Goal: Task Accomplishment & Management: Manage account settings

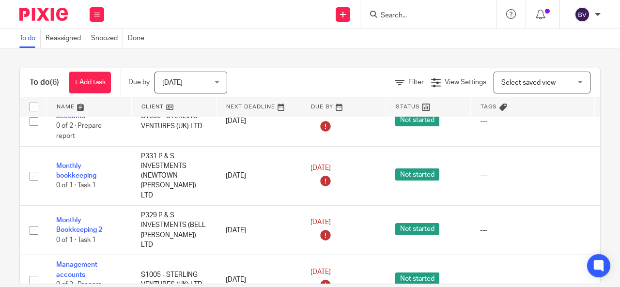
scroll to position [127, 0]
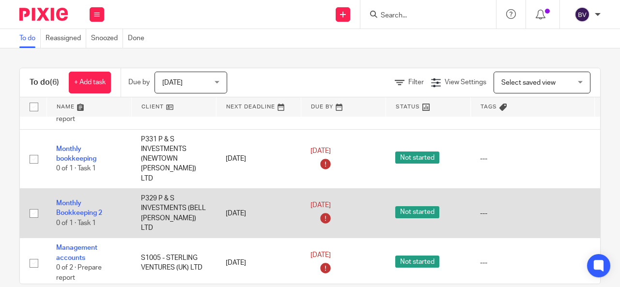
click at [33, 209] on input "checkbox" at bounding box center [34, 213] width 18 height 18
checkbox input "true"
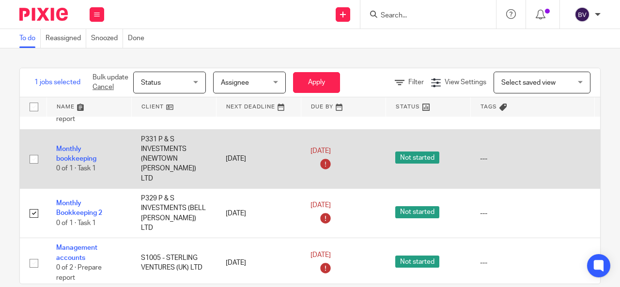
click at [31, 162] on input "checkbox" at bounding box center [34, 159] width 18 height 18
checkbox input "true"
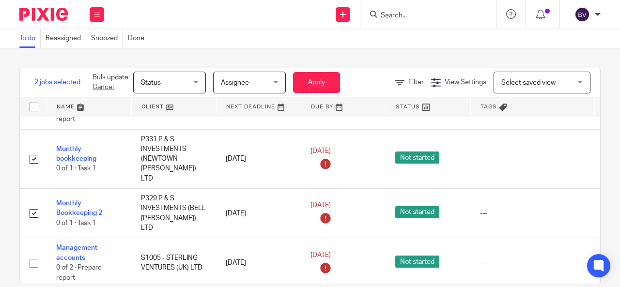
click at [269, 84] on span "Assignee" at bounding box center [246, 82] width 51 height 20
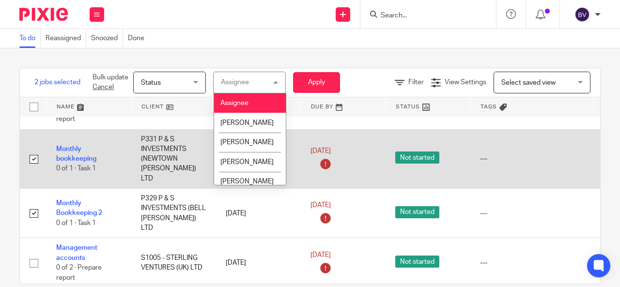
click at [113, 148] on td "Monthly bookkeeping 0 of 1 · Task 1" at bounding box center [88, 159] width 85 height 60
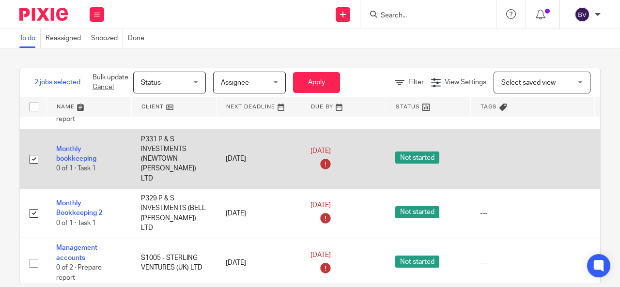
scroll to position [30, 0]
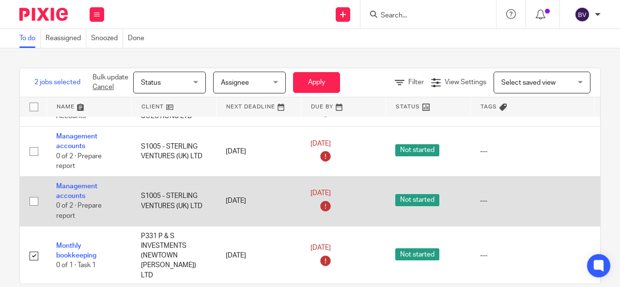
click at [33, 211] on input "checkbox" at bounding box center [34, 201] width 18 height 18
checkbox input "true"
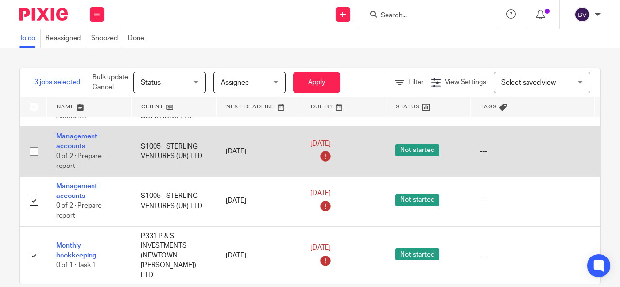
click at [35, 161] on input "checkbox" at bounding box center [34, 151] width 18 height 18
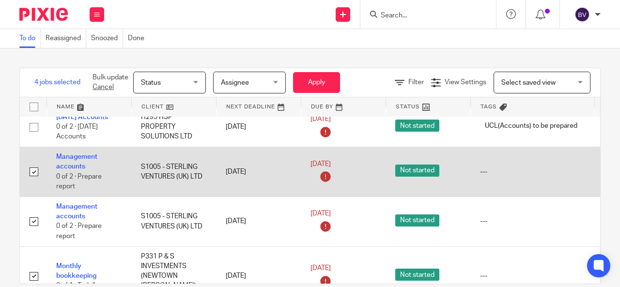
scroll to position [0, 0]
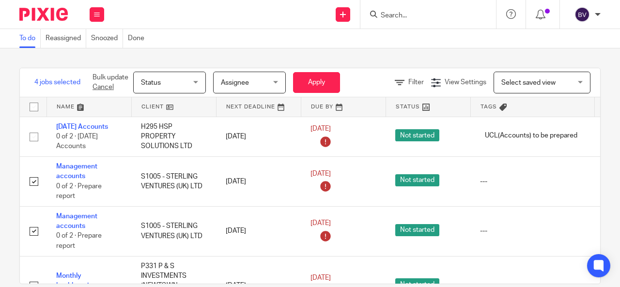
click at [108, 87] on link "Cancel" at bounding box center [103, 87] width 21 height 7
checkbox input "false"
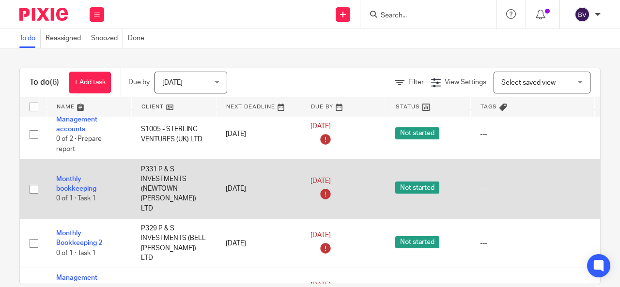
scroll to position [127, 0]
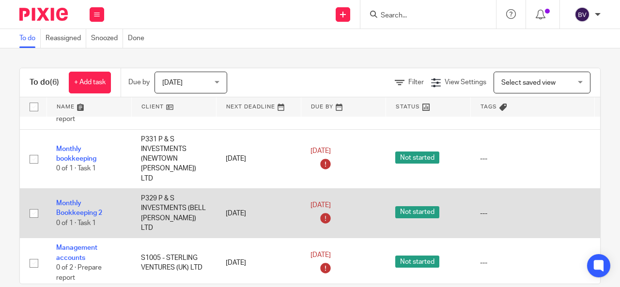
click at [31, 206] on input "checkbox" at bounding box center [34, 213] width 18 height 18
checkbox input "true"
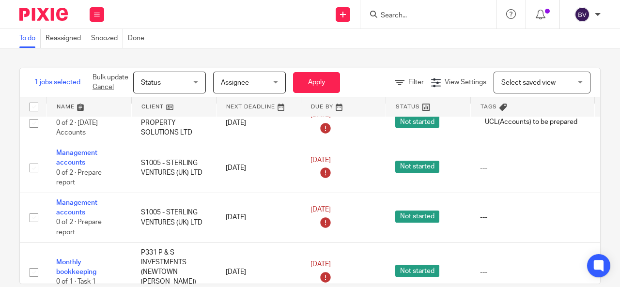
scroll to position [0, 0]
